Goal: Task Accomplishment & Management: Manage account settings

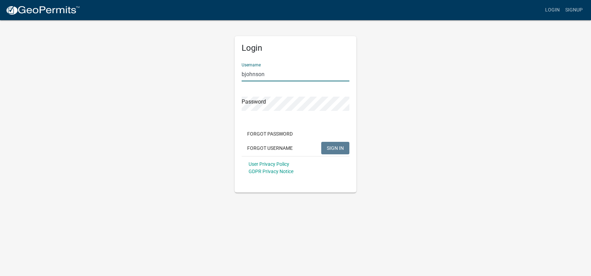
type input "bjohnson"
click at [321, 142] on button "SIGN IN" at bounding box center [335, 148] width 28 height 13
click at [270, 132] on button "Forgot Password" at bounding box center [270, 134] width 57 height 13
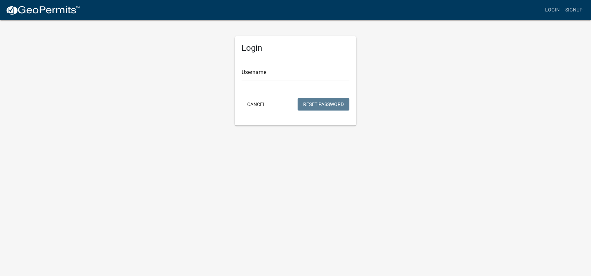
click at [267, 86] on form "Username Cancel Reset Password" at bounding box center [296, 84] width 108 height 55
click at [269, 71] on input "Username" at bounding box center [296, 74] width 108 height 14
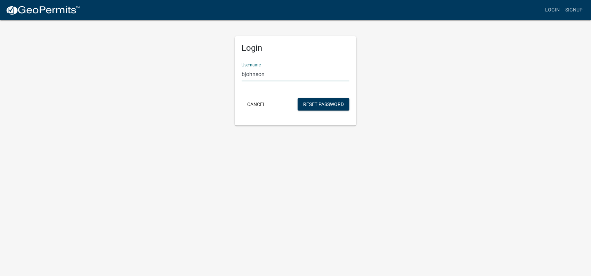
type input "bjohnson"
click at [298, 98] on button "Reset Password" at bounding box center [324, 104] width 52 height 13
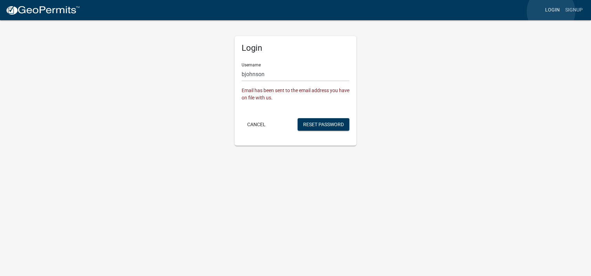
click at [551, 11] on link "Login" at bounding box center [553, 9] width 20 height 13
click at [549, 14] on link "Login" at bounding box center [553, 9] width 20 height 13
click at [254, 126] on button "Cancel" at bounding box center [257, 124] width 30 height 13
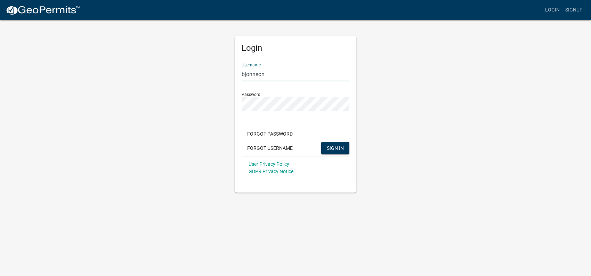
click at [278, 78] on input "bjohnson" at bounding box center [296, 74] width 108 height 14
type input "bjohnson"
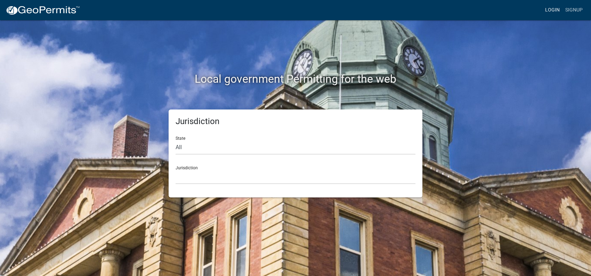
click at [554, 8] on link "Login" at bounding box center [553, 9] width 20 height 13
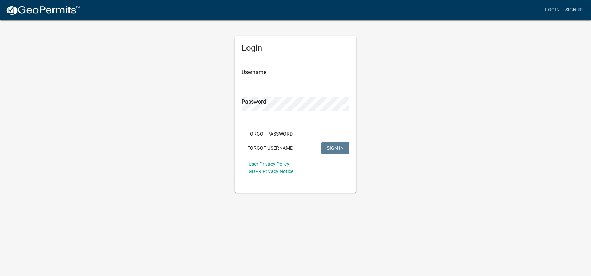
click at [570, 9] on link "Signup" at bounding box center [574, 9] width 23 height 13
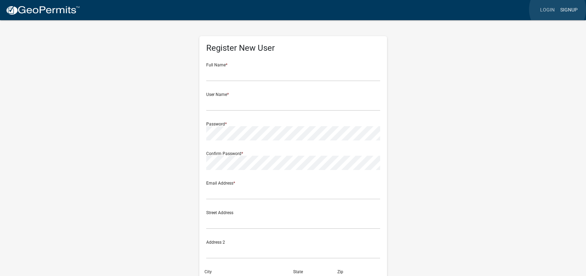
click at [558, 9] on link "Signup" at bounding box center [569, 9] width 23 height 13
click at [550, 11] on link "Login" at bounding box center [548, 9] width 20 height 13
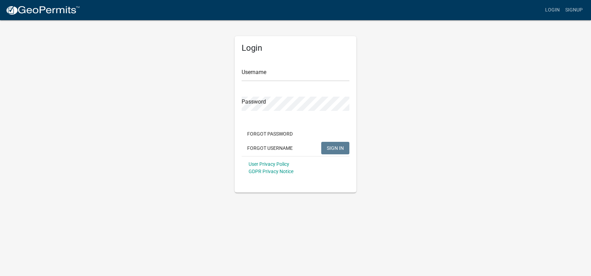
click at [276, 85] on form "Username Password Forgot Password Forgot Username SIGN IN User Privacy Policy G…" at bounding box center [296, 118] width 108 height 122
click at [283, 72] on input "Username" at bounding box center [296, 74] width 108 height 14
click at [279, 129] on form "Username Password Forgot Password Forgot Username SIGN IN User Privacy Policy G…" at bounding box center [296, 118] width 108 height 122
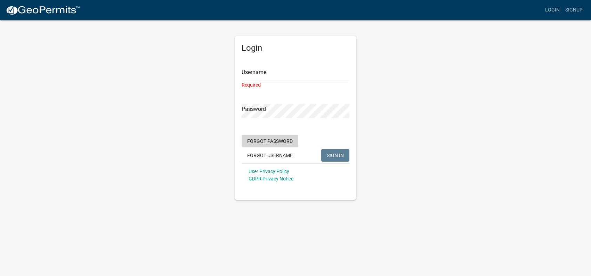
click at [278, 140] on button "Forgot Password" at bounding box center [270, 141] width 57 height 13
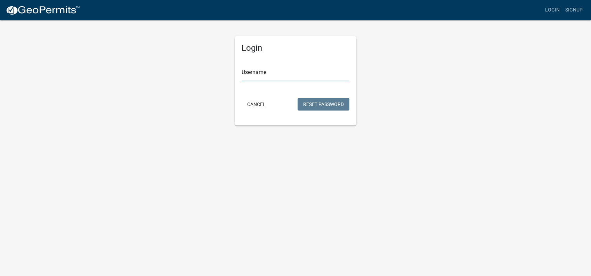
click at [272, 76] on input "Username" at bounding box center [296, 74] width 108 height 14
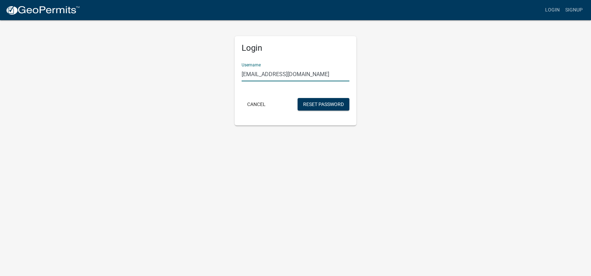
type input "[EMAIL_ADDRESS][DOMAIN_NAME]"
click at [298, 98] on button "Reset Password" at bounding box center [324, 104] width 52 height 13
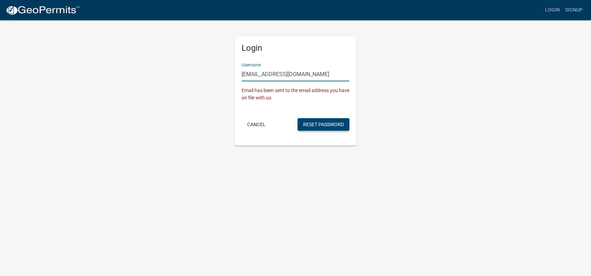
click at [317, 130] on button "Reset Password" at bounding box center [324, 124] width 52 height 13
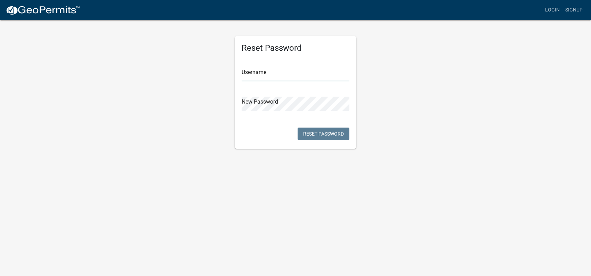
click at [256, 69] on input "text" at bounding box center [296, 74] width 108 height 14
type input "[EMAIL_ADDRESS][DOMAIN_NAME]"
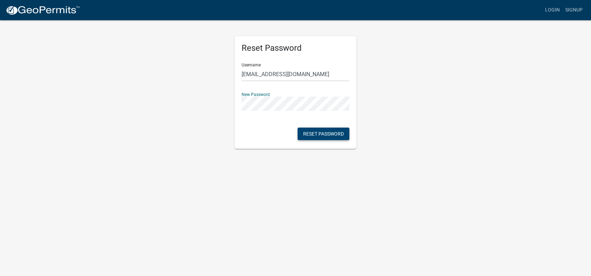
click at [309, 136] on button "Reset Password" at bounding box center [324, 134] width 52 height 13
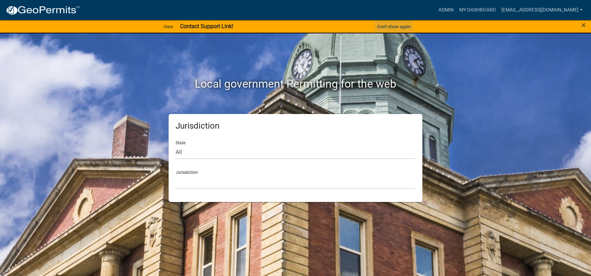
click at [404, 25] on button "Don't show again" at bounding box center [394, 26] width 39 height 11
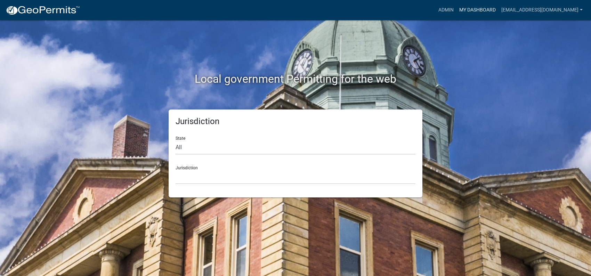
click at [486, 11] on link "My Dashboard" at bounding box center [478, 9] width 42 height 13
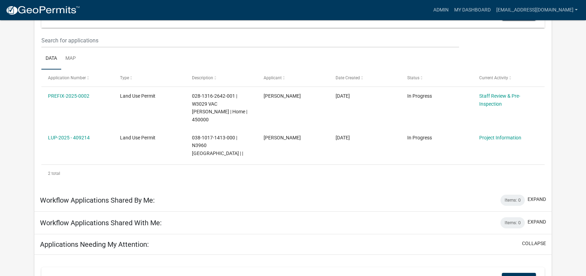
scroll to position [35, 0]
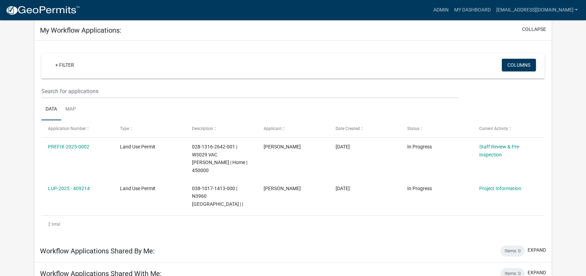
click at [483, 146] on link "Staff Review & Pre-Inspection" at bounding box center [499, 151] width 41 height 14
